Goal: Task Accomplishment & Management: Manage account settings

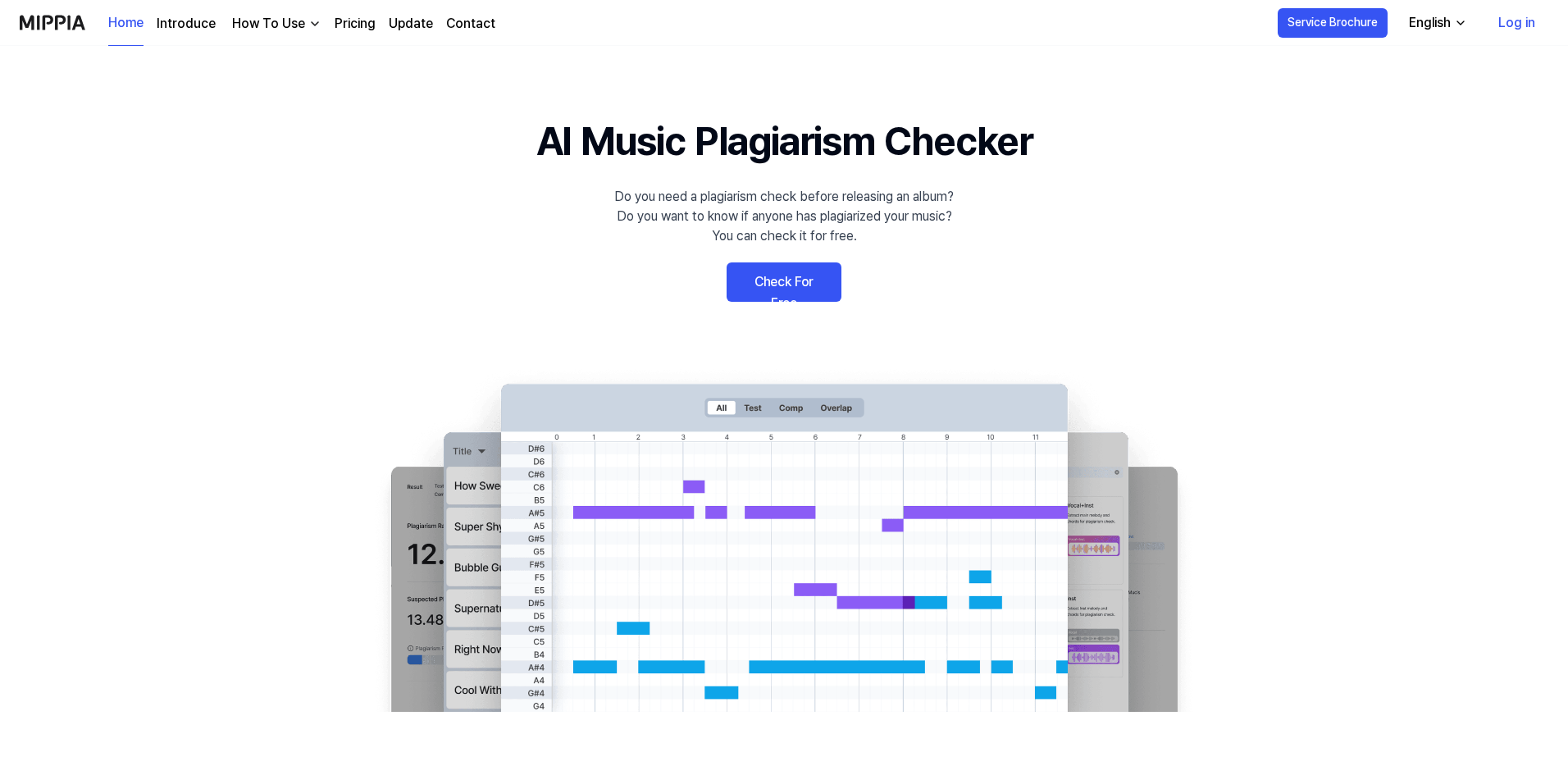
click at [1517, 19] on link "Log in" at bounding box center [1516, 23] width 63 height 45
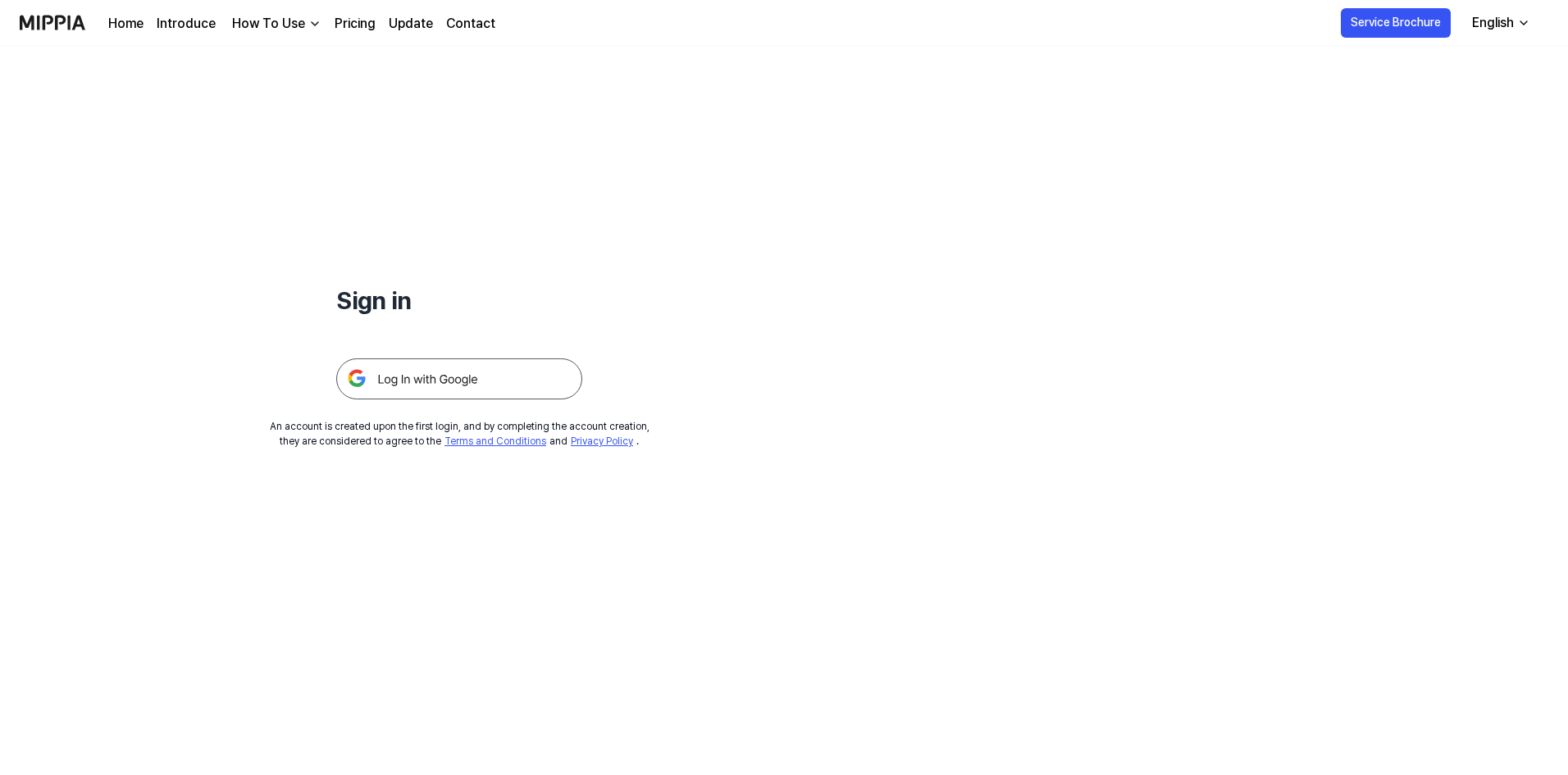
click at [561, 377] on img at bounding box center [459, 378] width 246 height 41
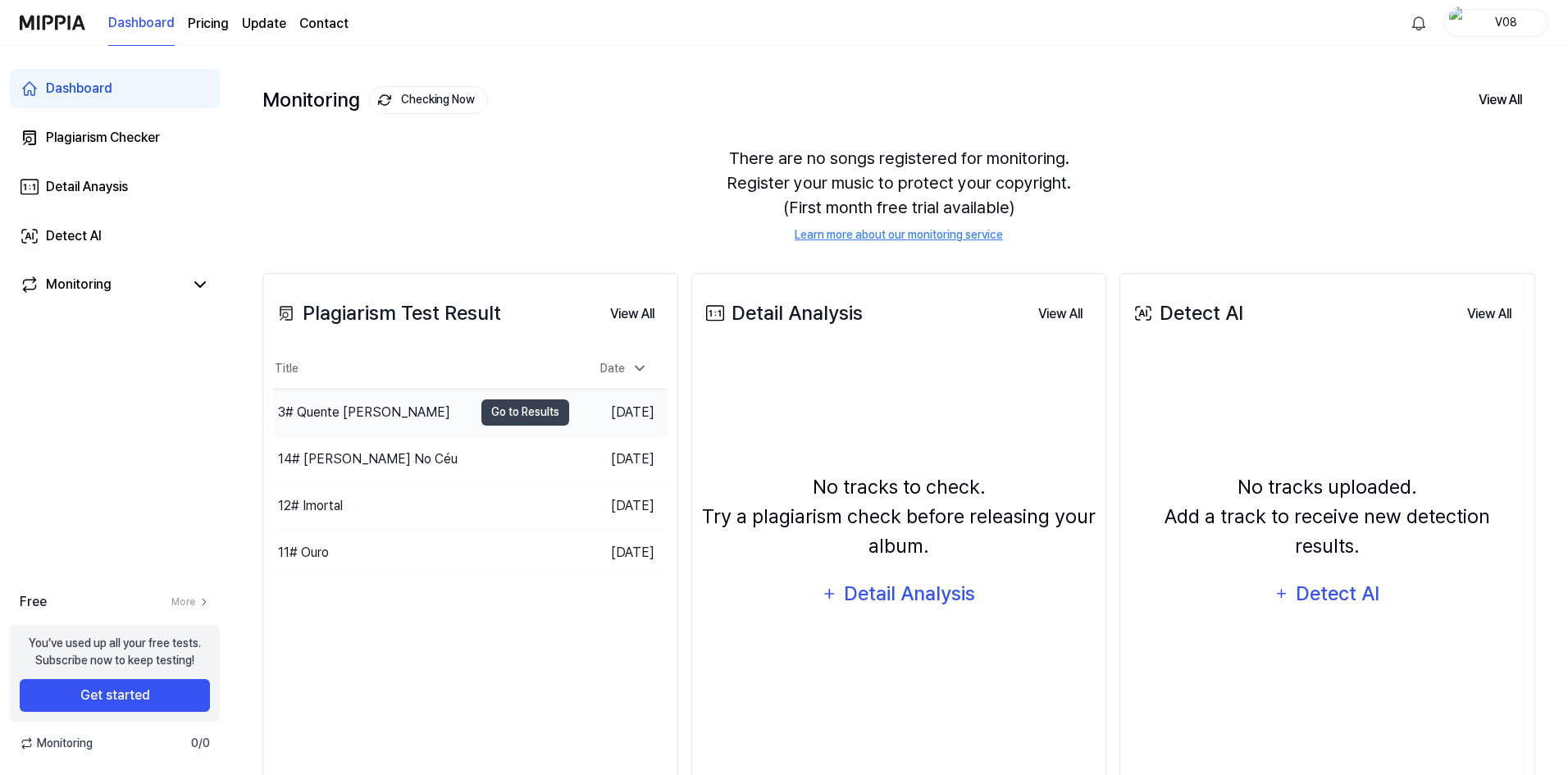
scroll to position [113, 0]
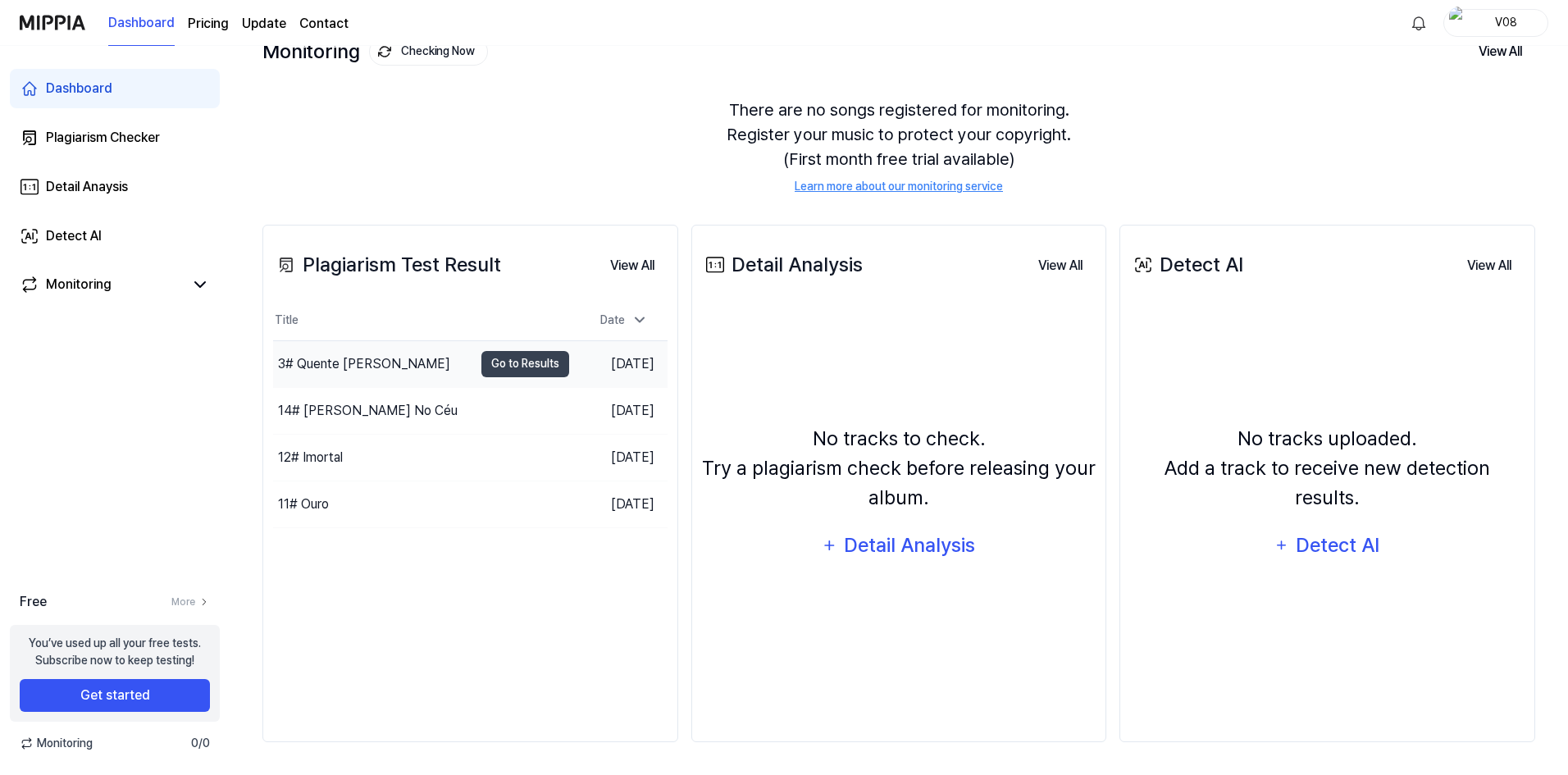
click at [600, 369] on td "[DATE]" at bounding box center [618, 363] width 98 height 46
click at [502, 365] on button "Go to Results" at bounding box center [525, 364] width 87 height 26
click at [454, 500] on div "11# Ouro" at bounding box center [373, 504] width 200 height 45
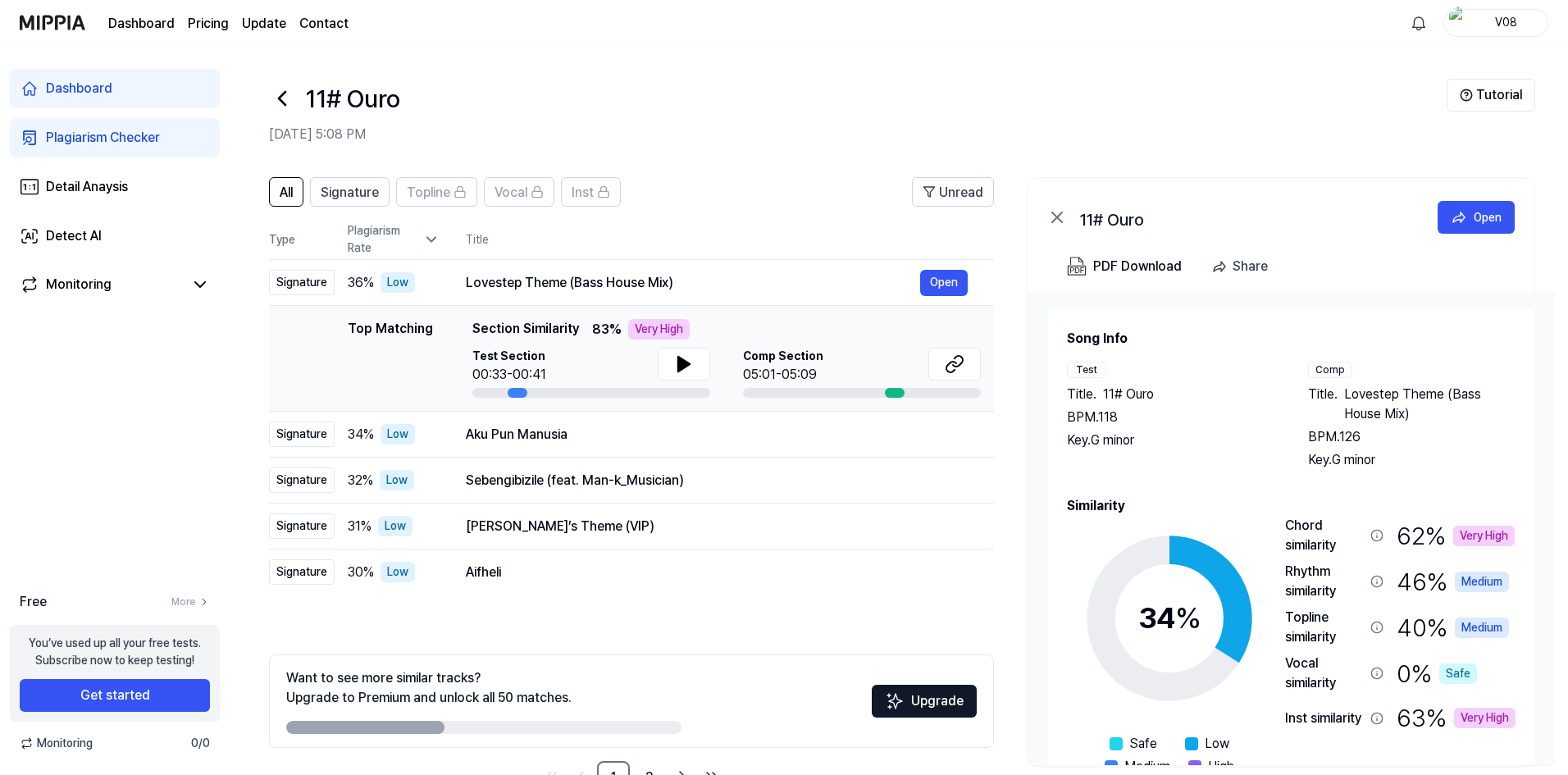
scroll to position [71, 0]
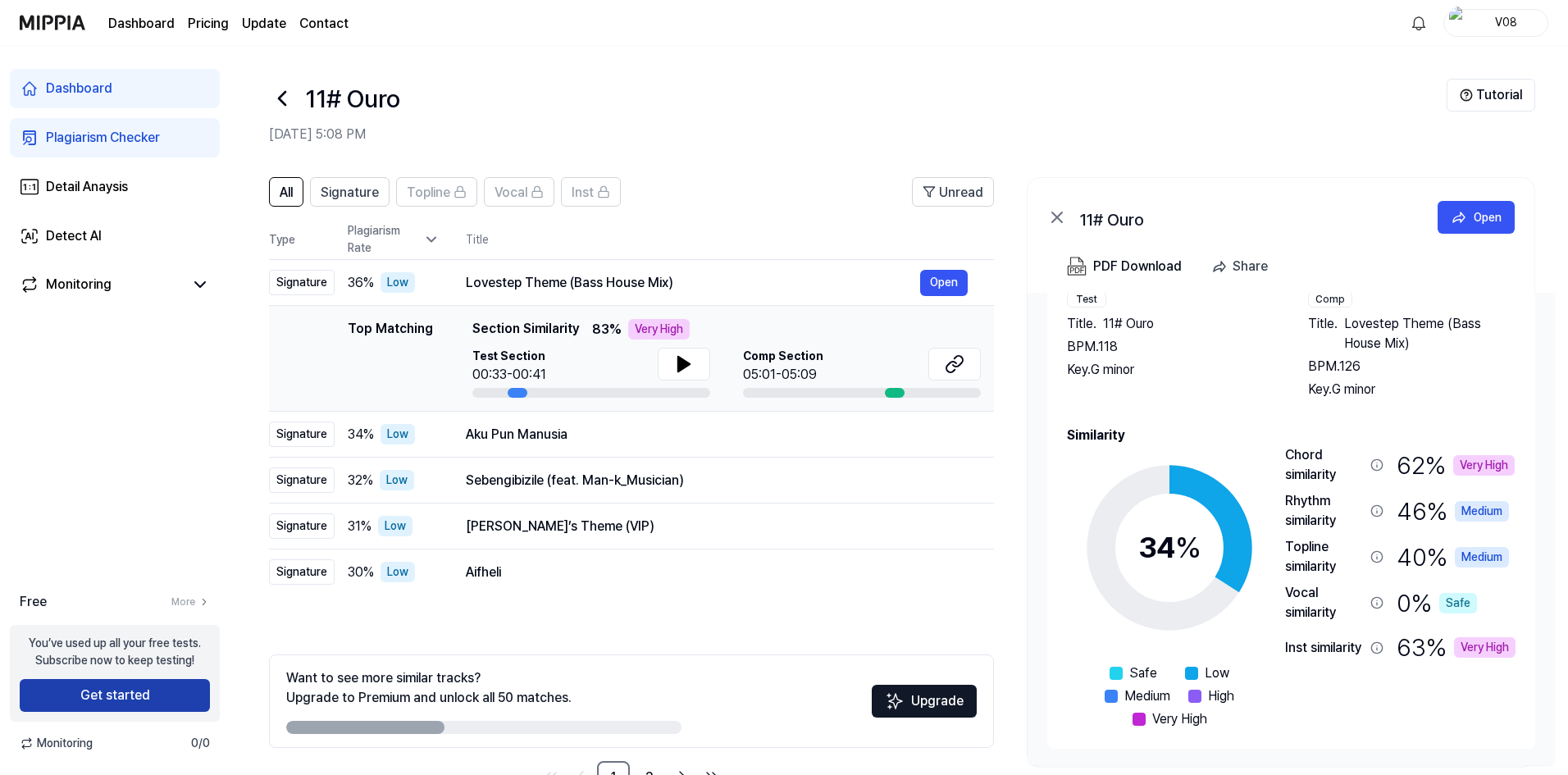
click at [156, 700] on button "Get started" at bounding box center [115, 696] width 190 height 33
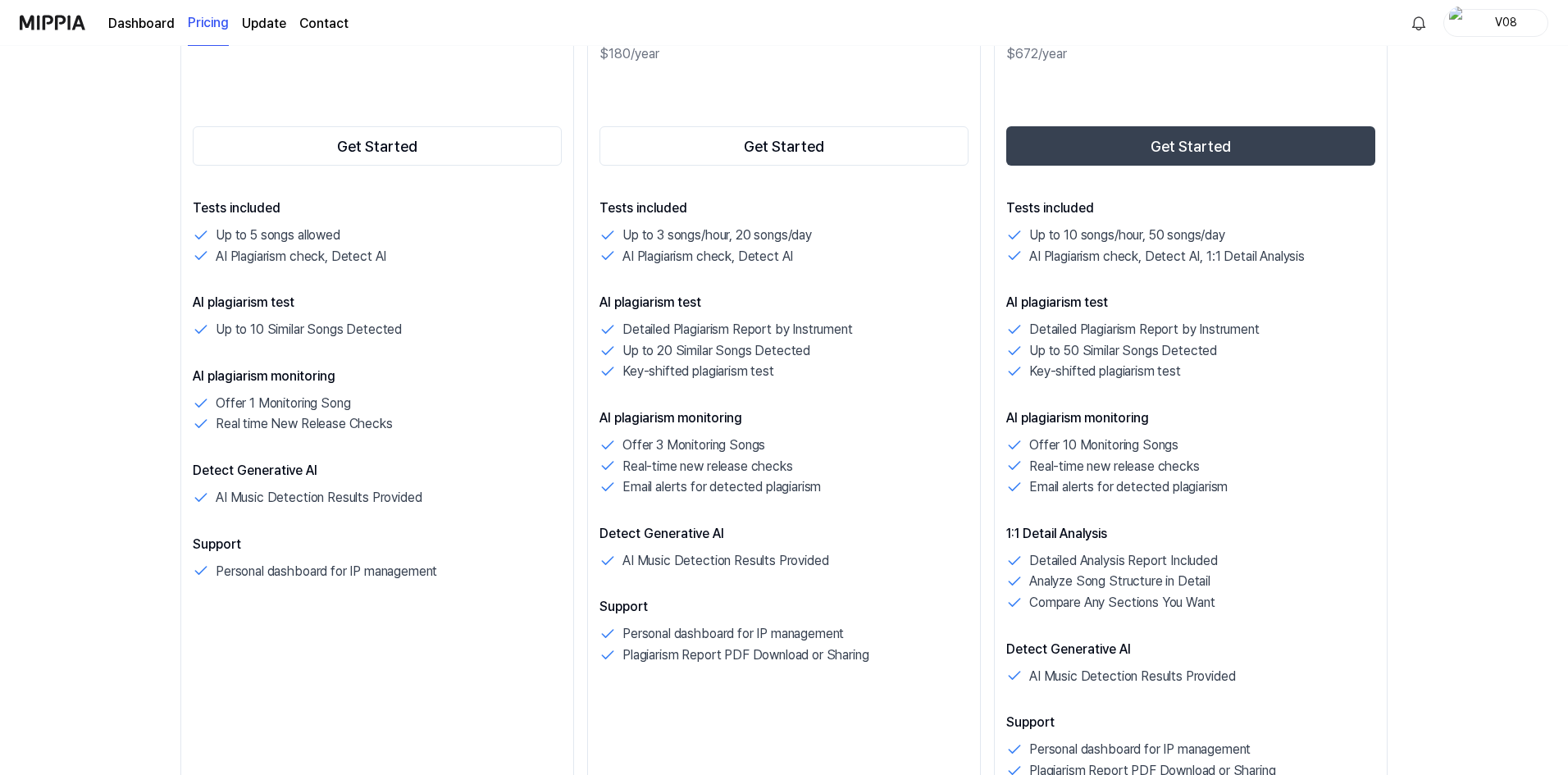
scroll to position [246, 0]
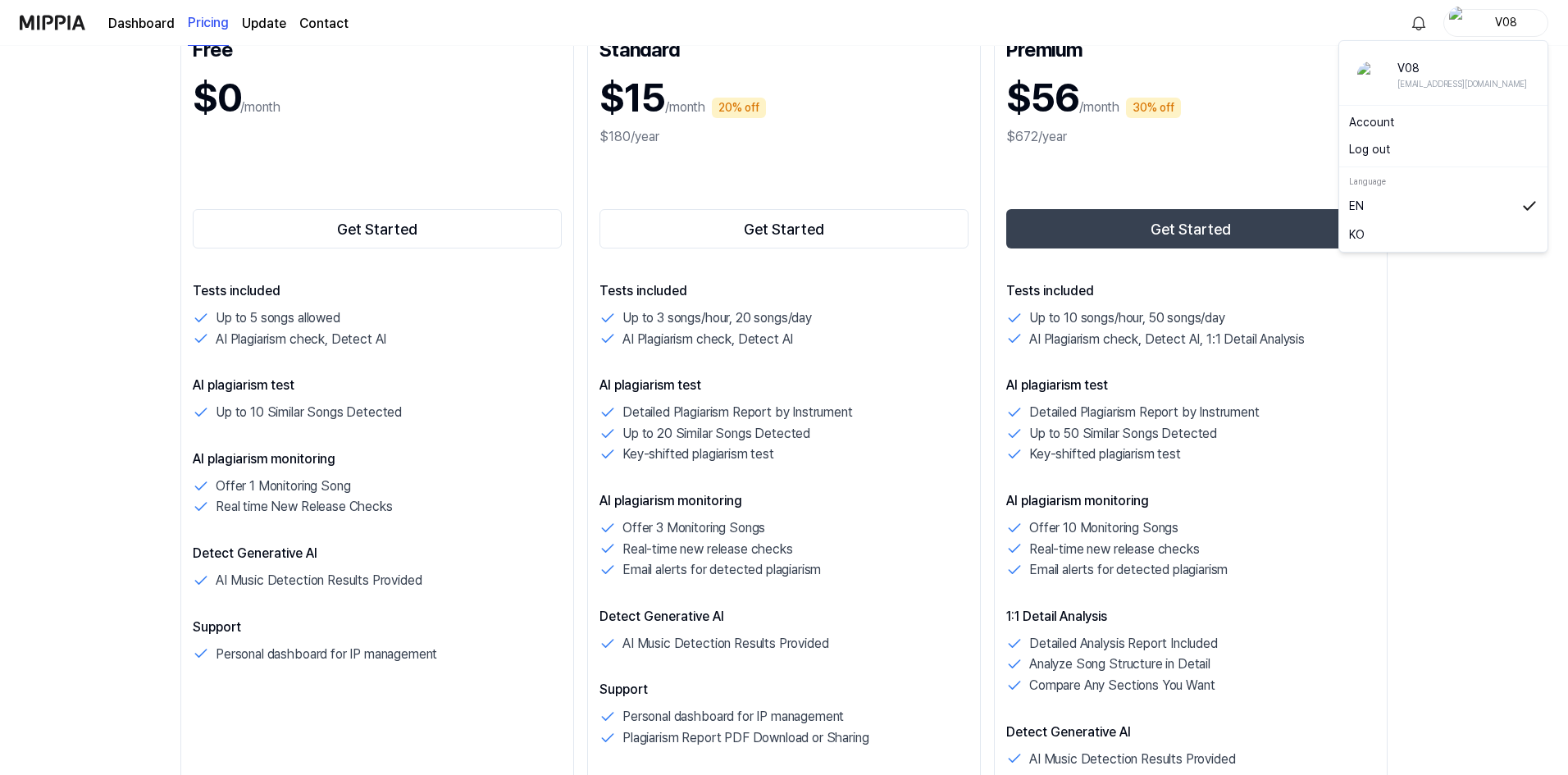
click at [1509, 15] on div "V08" at bounding box center [1505, 22] width 64 height 18
click at [1379, 123] on link "Account" at bounding box center [1442, 122] width 188 height 17
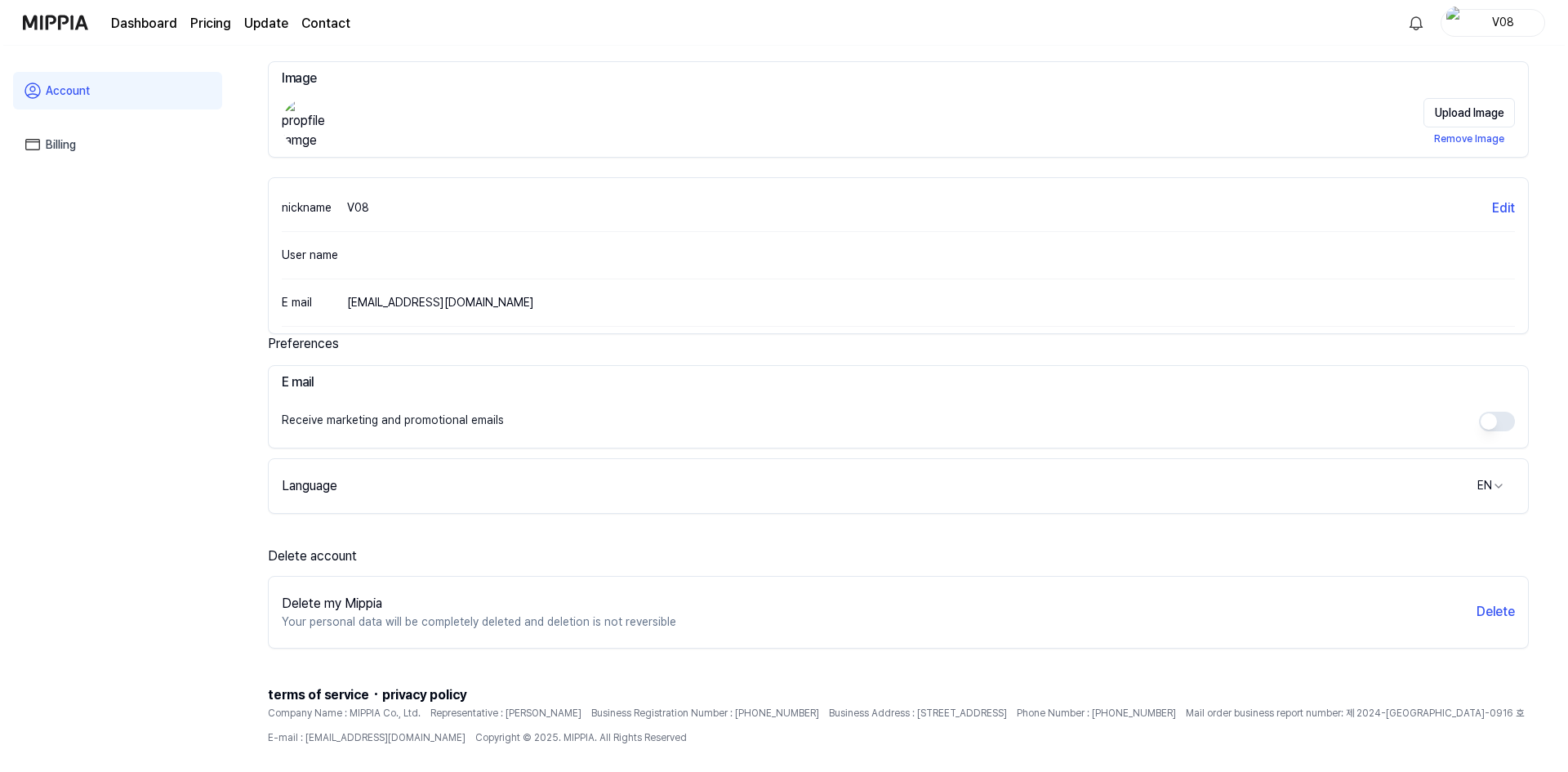
scroll to position [125, 0]
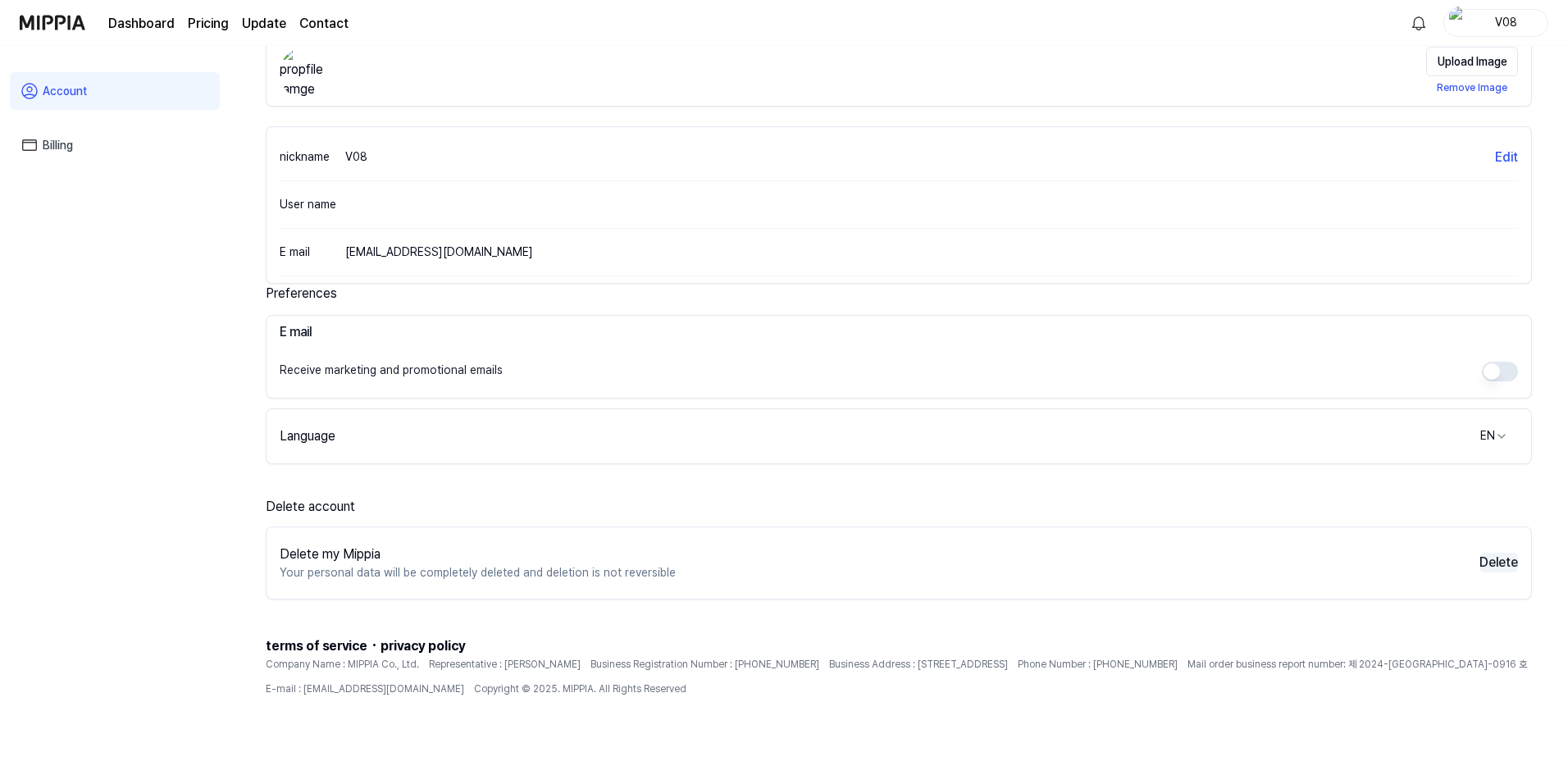
click at [1500, 558] on button "Delete" at bounding box center [1498, 563] width 38 height 20
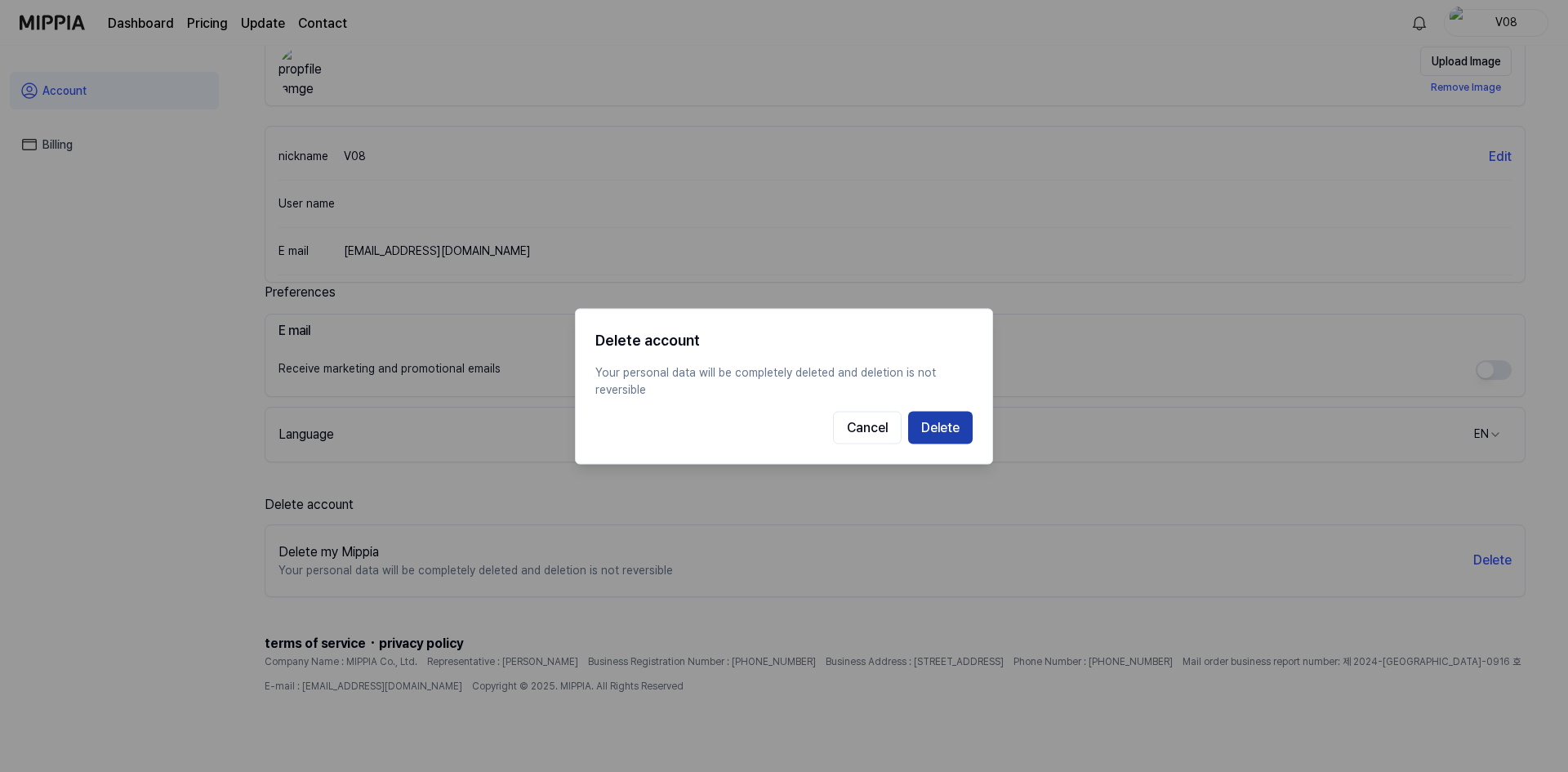
click at [950, 431] on button "Delete" at bounding box center [940, 427] width 64 height 33
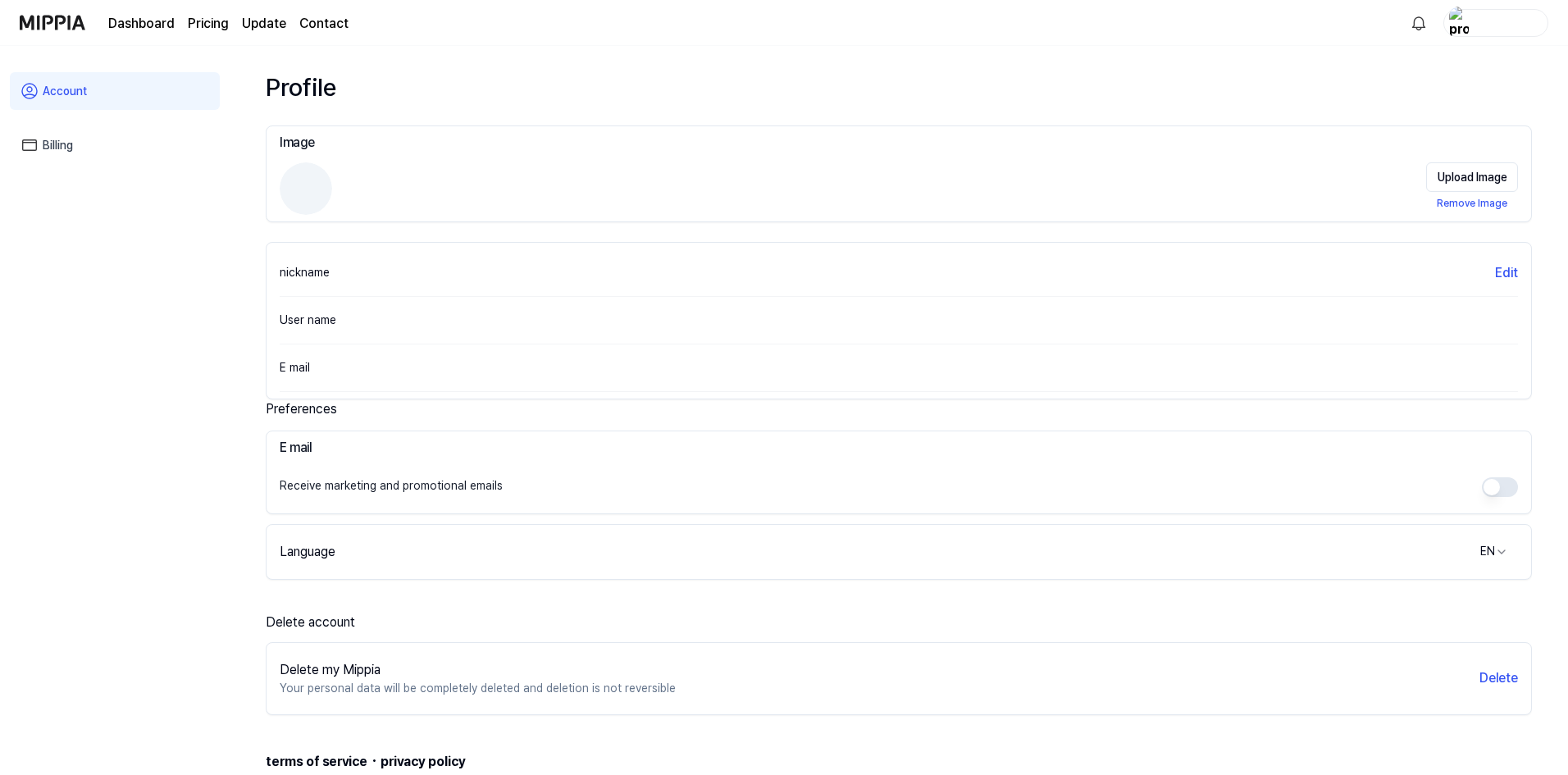
scroll to position [0, 0]
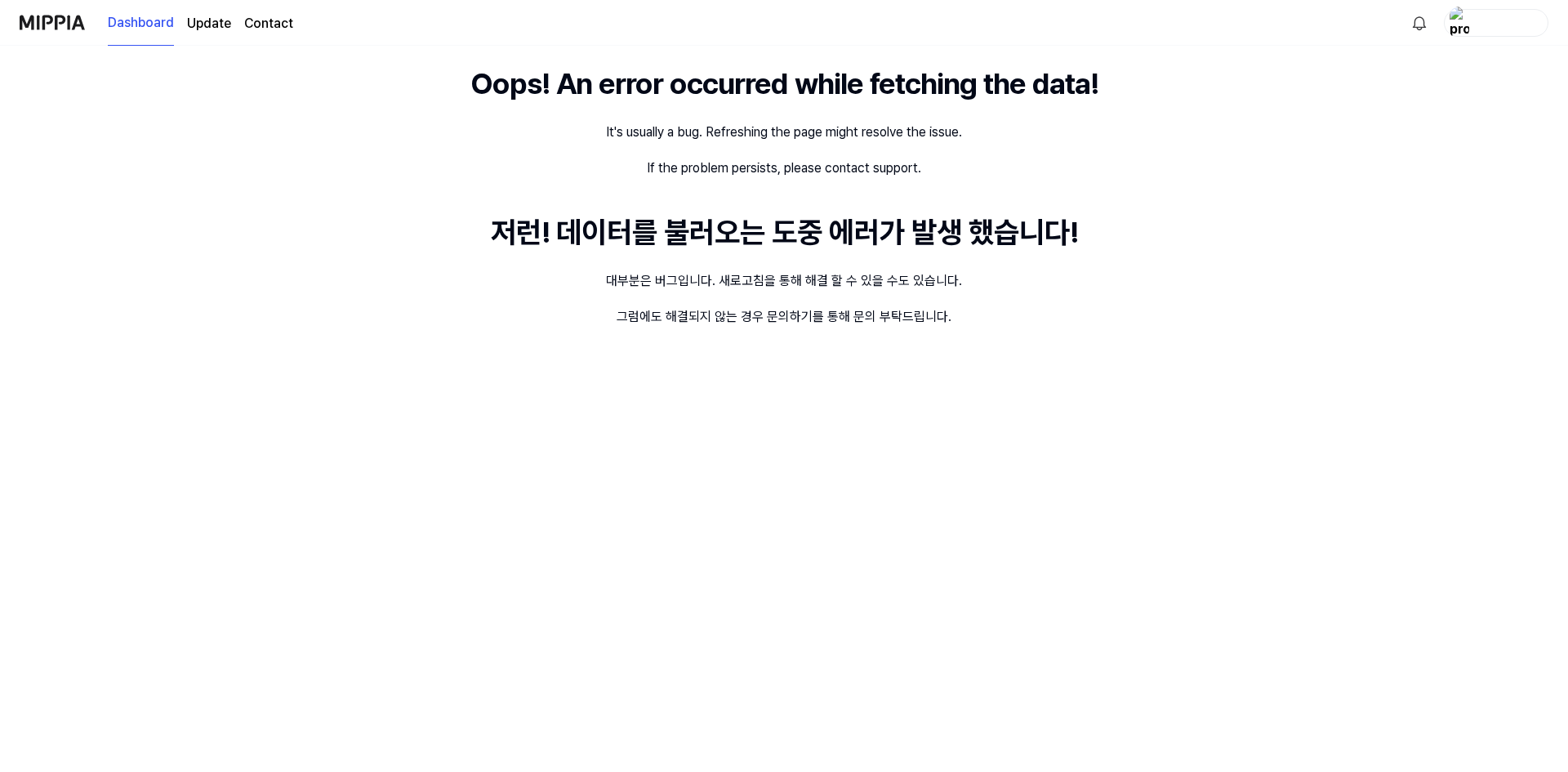
click at [1482, 18] on div "button" at bounding box center [1505, 22] width 63 height 18
click at [1399, 140] on button "Log out" at bounding box center [1443, 144] width 188 height 17
click at [1481, 19] on div "button" at bounding box center [1505, 22] width 63 height 18
click at [1382, 112] on link "Account" at bounding box center [1443, 117] width 188 height 17
